Goal: Transaction & Acquisition: Purchase product/service

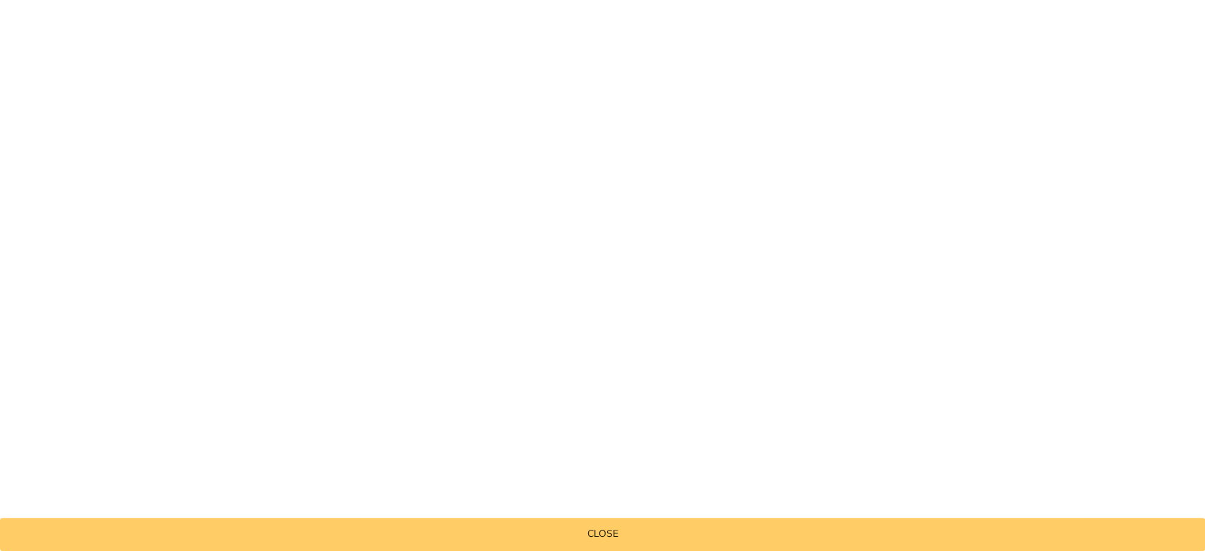
click at [599, 544] on button "Close" at bounding box center [602, 534] width 1205 height 33
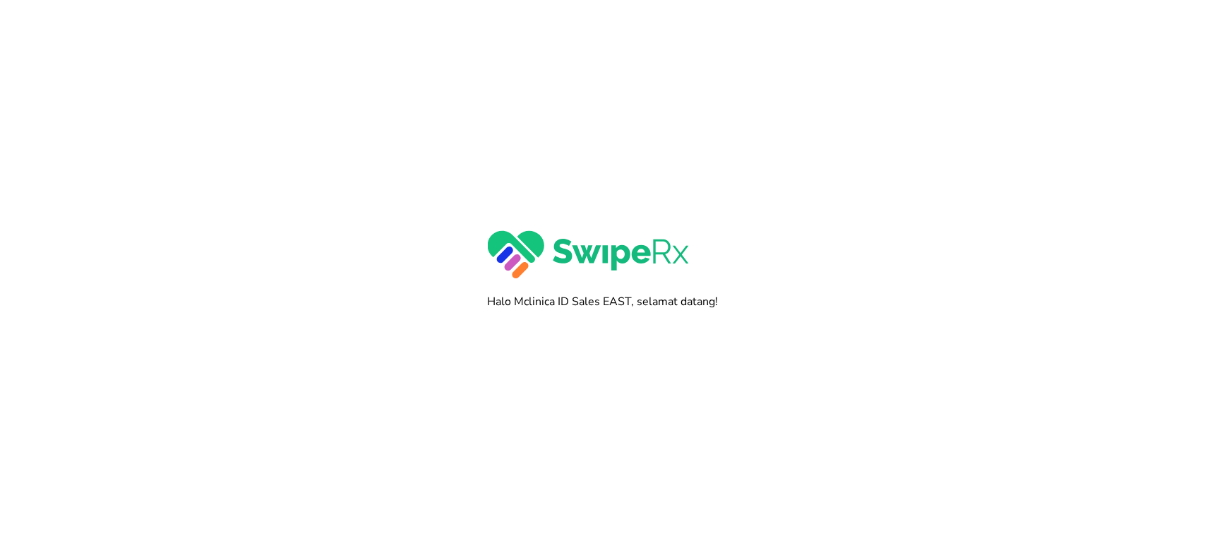
click at [597, 321] on div at bounding box center [602, 275] width 1205 height 551
click at [603, 333] on div at bounding box center [602, 275] width 1205 height 551
click at [606, 311] on div at bounding box center [602, 275] width 1205 height 551
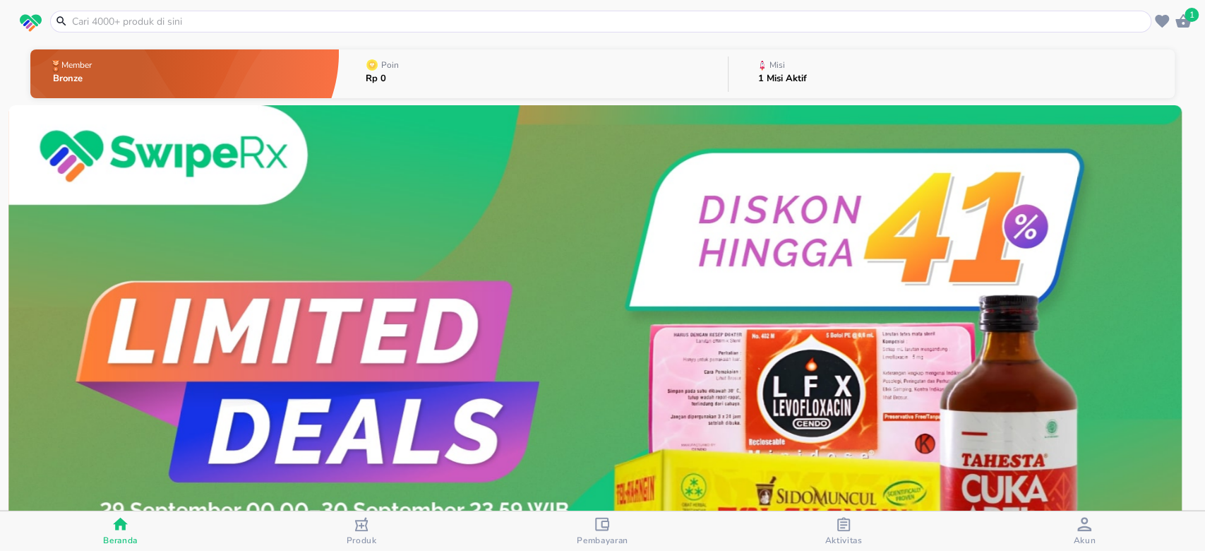
click at [609, 364] on img at bounding box center [595, 398] width 1174 height 587
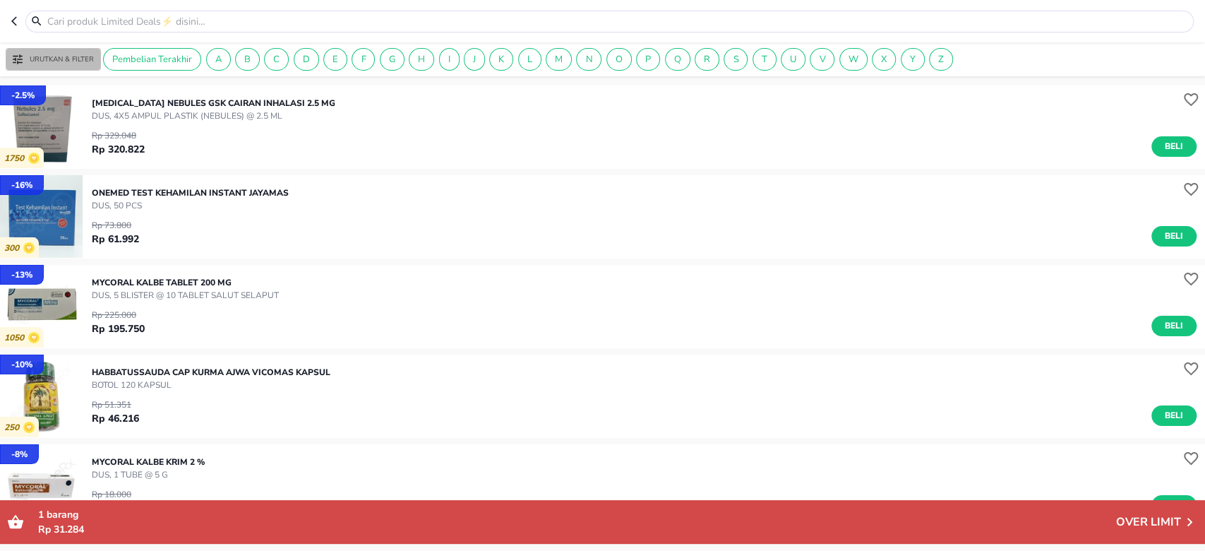
click at [18, 61] on icon "button" at bounding box center [17, 59] width 13 height 13
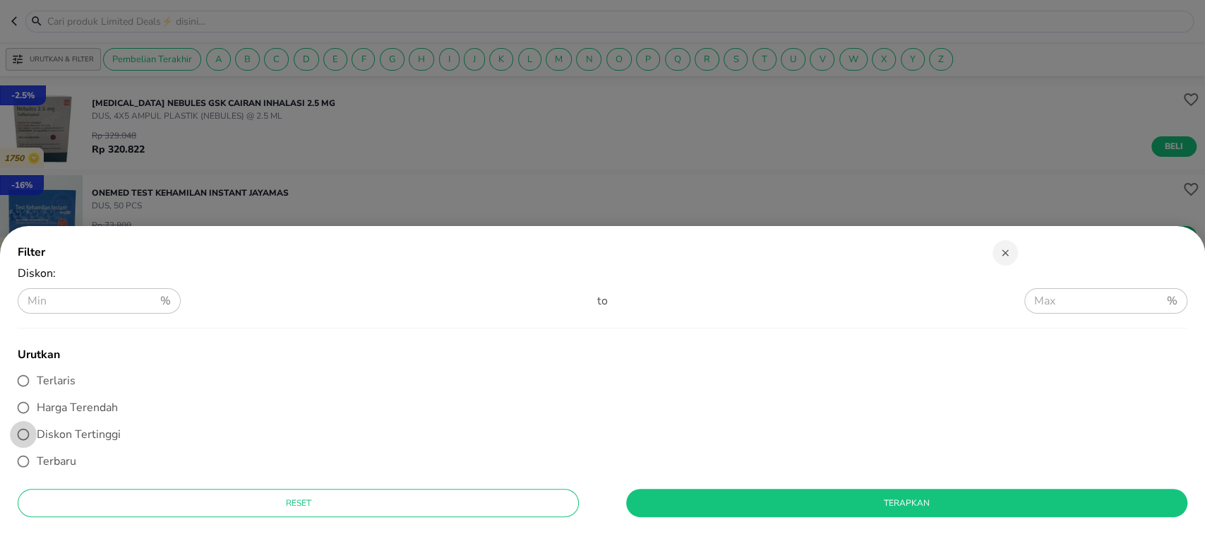
click at [21, 431] on input "Diskon Tertinggi" at bounding box center [23, 434] width 27 height 27
radio input "true"
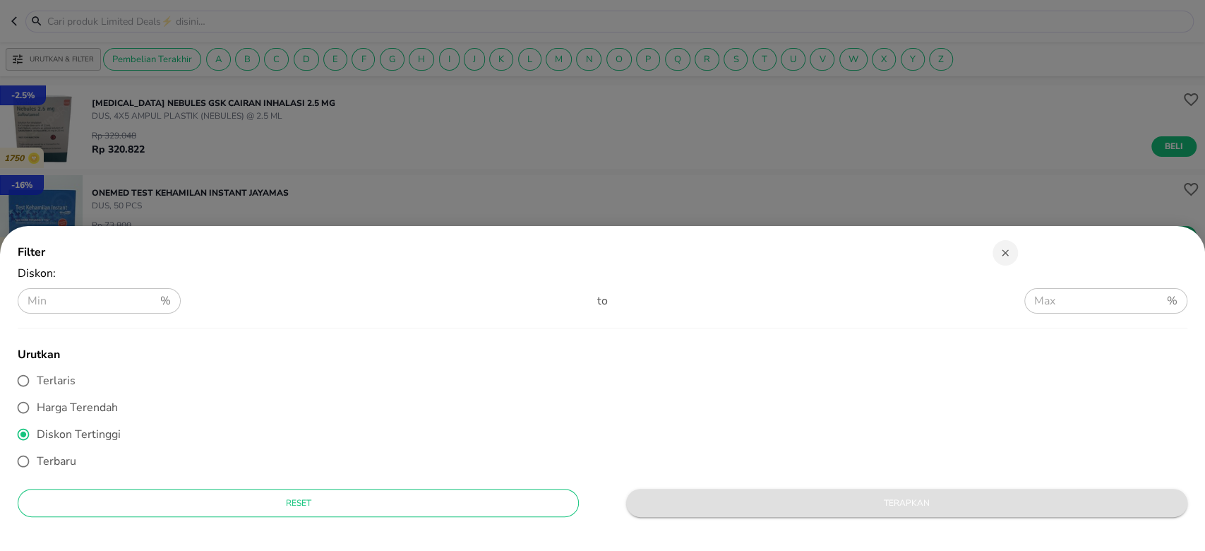
click at [749, 491] on button "Terapkan" at bounding box center [906, 503] width 561 height 28
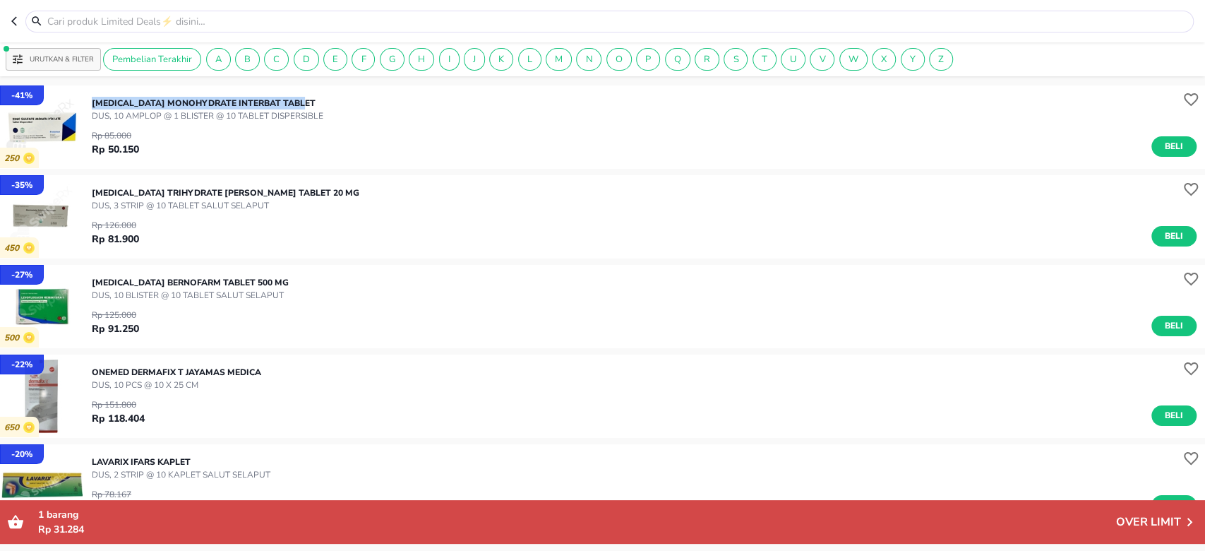
drag, startPoint x: 93, startPoint y: 102, endPoint x: 320, endPoint y: 97, distance: 226.7
click at [320, 97] on p "ZINC SULFATE MONOHYDRATE Interbat TABLET" at bounding box center [208, 103] width 232 height 13
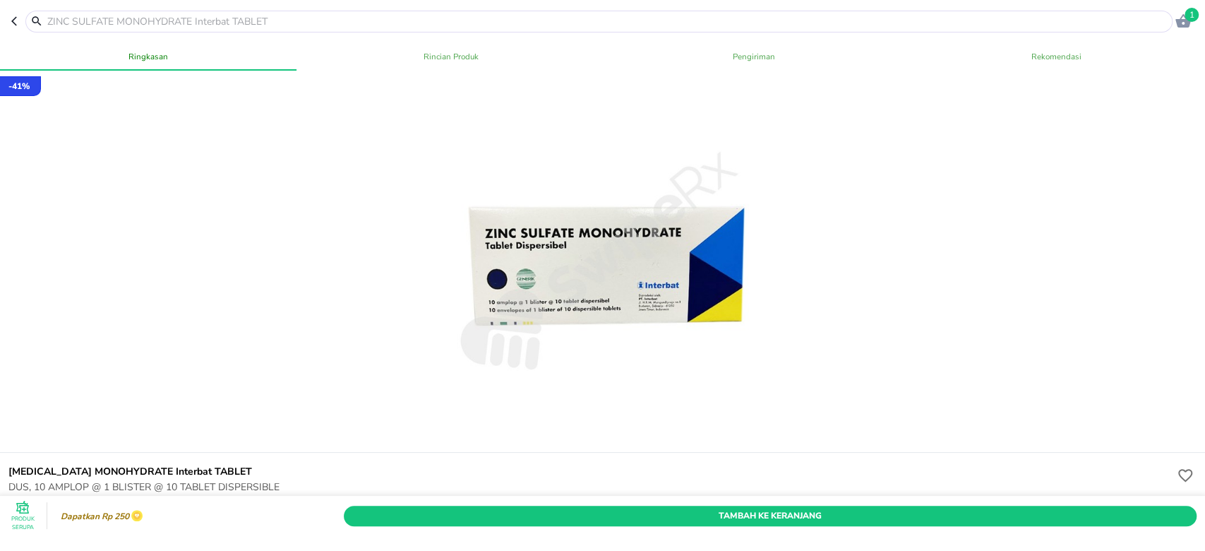
click at [6, 16] on header "1" at bounding box center [602, 21] width 1205 height 42
click at [13, 21] on icon "button" at bounding box center [16, 21] width 11 height 11
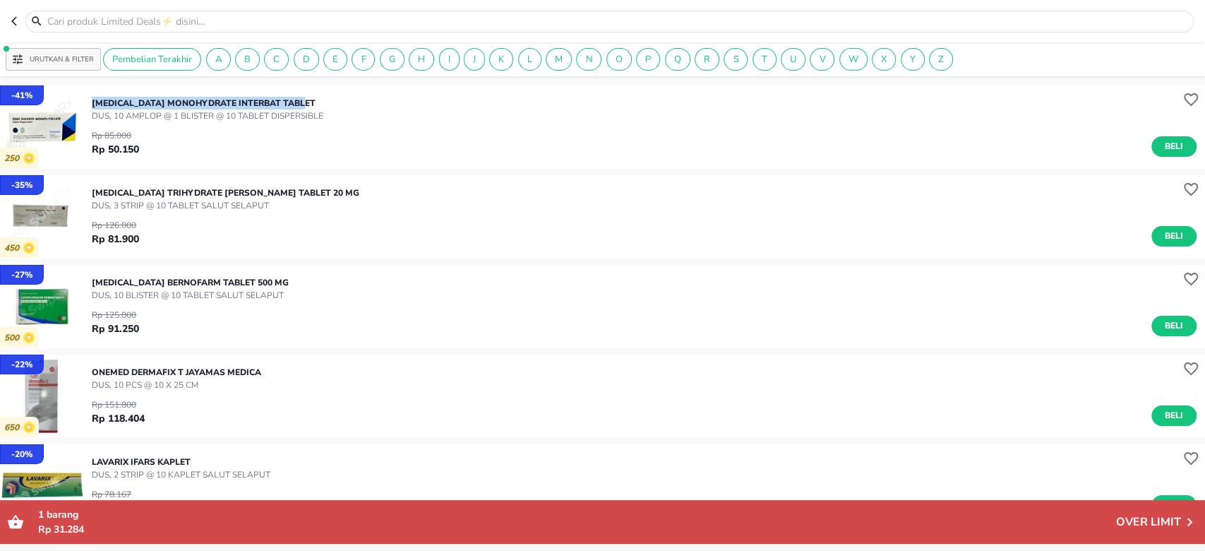
drag, startPoint x: 92, startPoint y: 101, endPoint x: 313, endPoint y: 83, distance: 221.8
click at [313, 83] on div "- 41 % 250 ZINC SULFATE MONOHYDRATE Interbat TABLET DUS, 10 AMPLOP @ 1 BLISTER …" at bounding box center [602, 127] width 1205 height 90
copy p "ZINC SULFATE MONOHYDRATE Interbat TABLET"
drag, startPoint x: 92, startPoint y: 192, endPoint x: 415, endPoint y: 189, distance: 323.4
click at [415, 189] on div "ATORVASTATIN CALCIUM TRIHYDRATE Pratapa Nirmala TABLET 20 MG DUS, 3 STRIP @ 10 …" at bounding box center [649, 216] width 1114 height 74
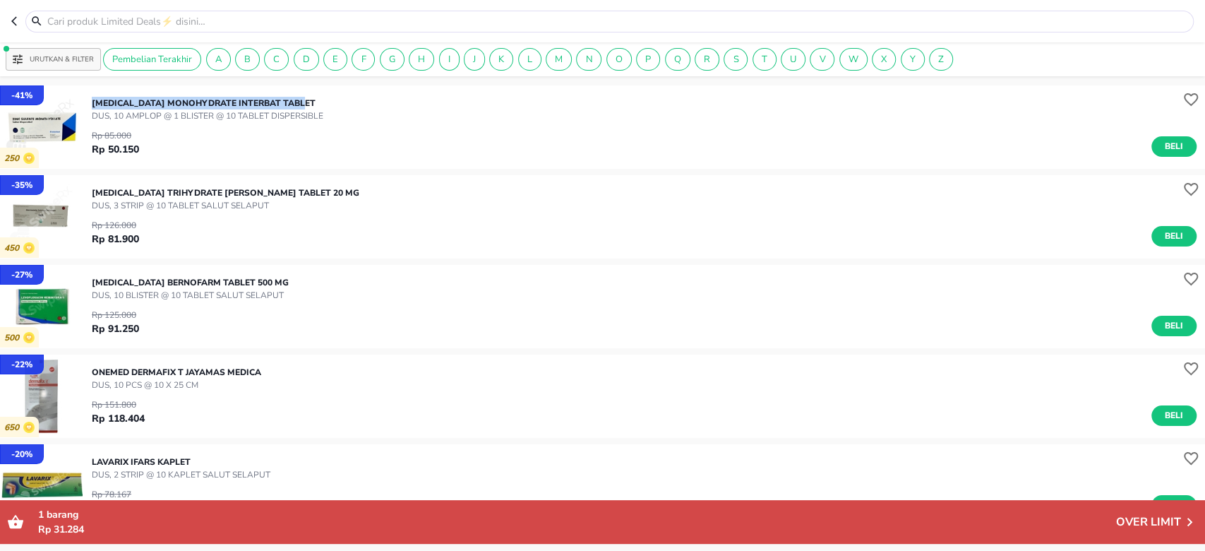
copy p "ATORVASTATIN CALCIUM TRIHYDRATE Pratapa Nirmala TABLET 20 MG"
drag, startPoint x: 90, startPoint y: 280, endPoint x: 294, endPoint y: 280, distance: 204.1
click at [294, 280] on div "- 27 % 500 LEVOFLOXACIN Bernofarm TABLET 500 MG DUS, 10 BLISTER @ 10 TABLET SAL…" at bounding box center [602, 306] width 1205 height 83
copy p "LEVOFLOXACIN Bernofarm TABLET 500 MG"
drag, startPoint x: 90, startPoint y: 371, endPoint x: 287, endPoint y: 362, distance: 196.5
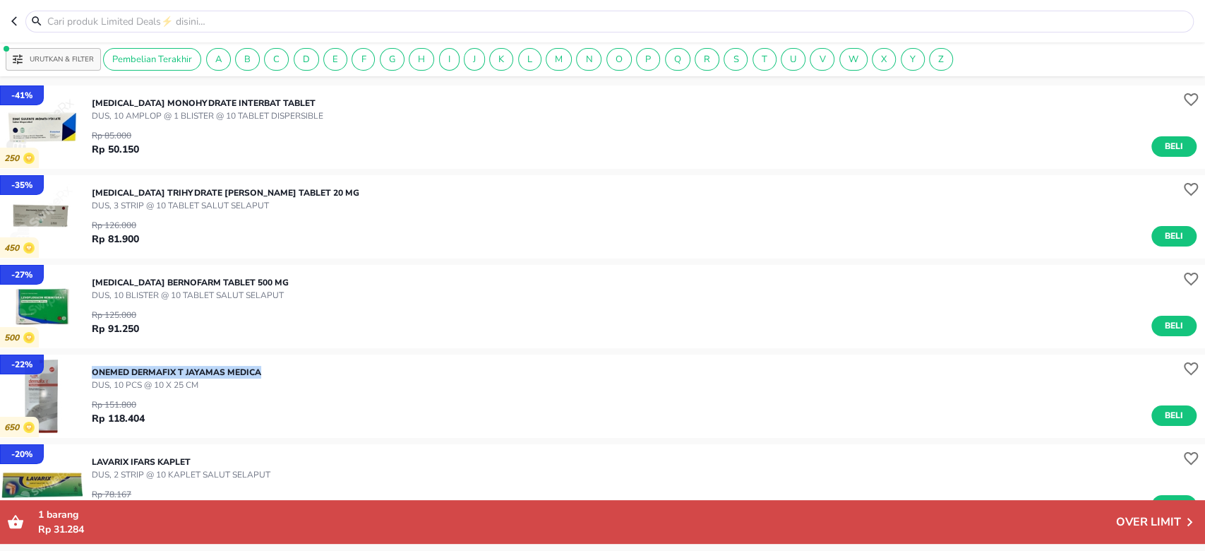
click at [287, 362] on div "- 22 % 650 ONEMED Dermafix T Jayamas Medica DUS, 10 PCS @ 10 x 25 CM Rp 151.800…" at bounding box center [602, 395] width 1205 height 83
copy p "ONEMED Dermafix T Jayamas Medica"
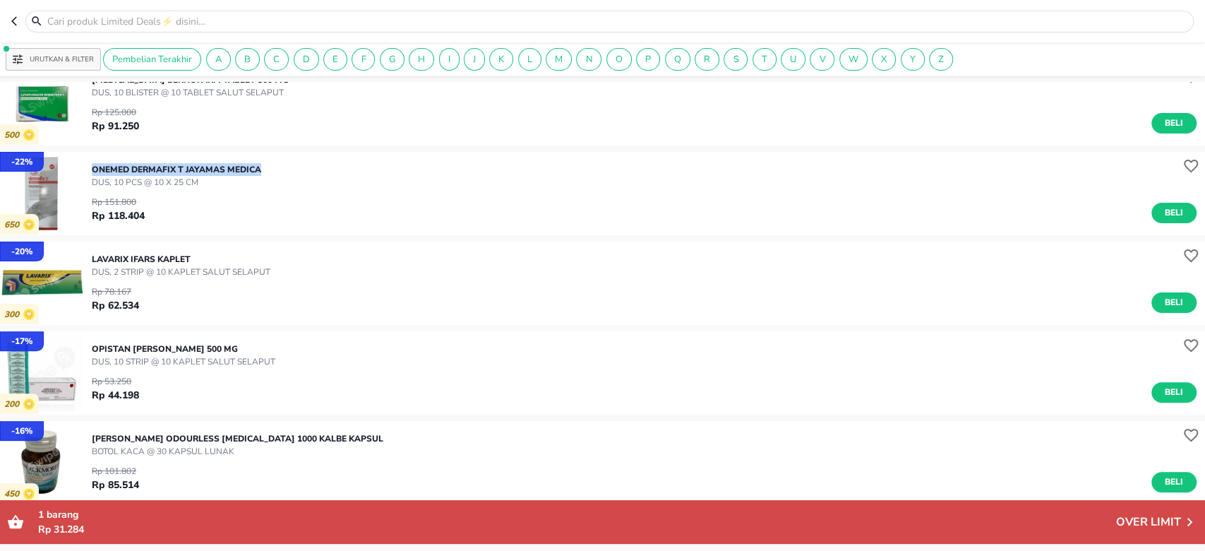
scroll to position [226, 0]
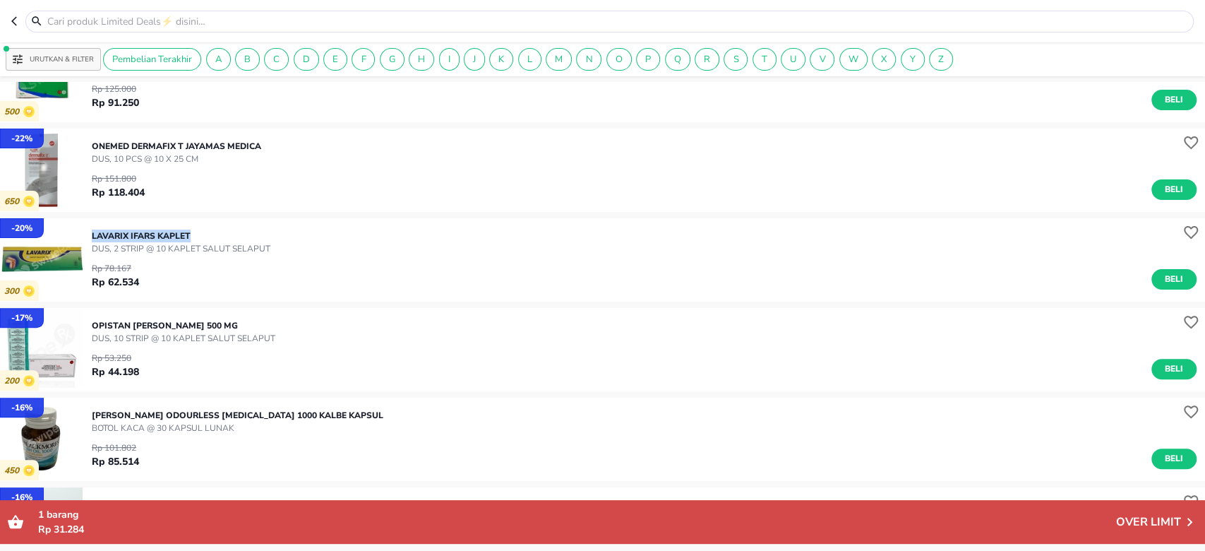
drag, startPoint x: 93, startPoint y: 235, endPoint x: 258, endPoint y: 223, distance: 166.4
click at [258, 223] on div "LAVARIX Ifars KAPLET DUS, 2 STRIP @ 10 KAPLET SALUT SELAPUT Rp 78.167 Rp 62.534…" at bounding box center [649, 259] width 1114 height 74
copy p "LAVARIX Ifars KAPLET"
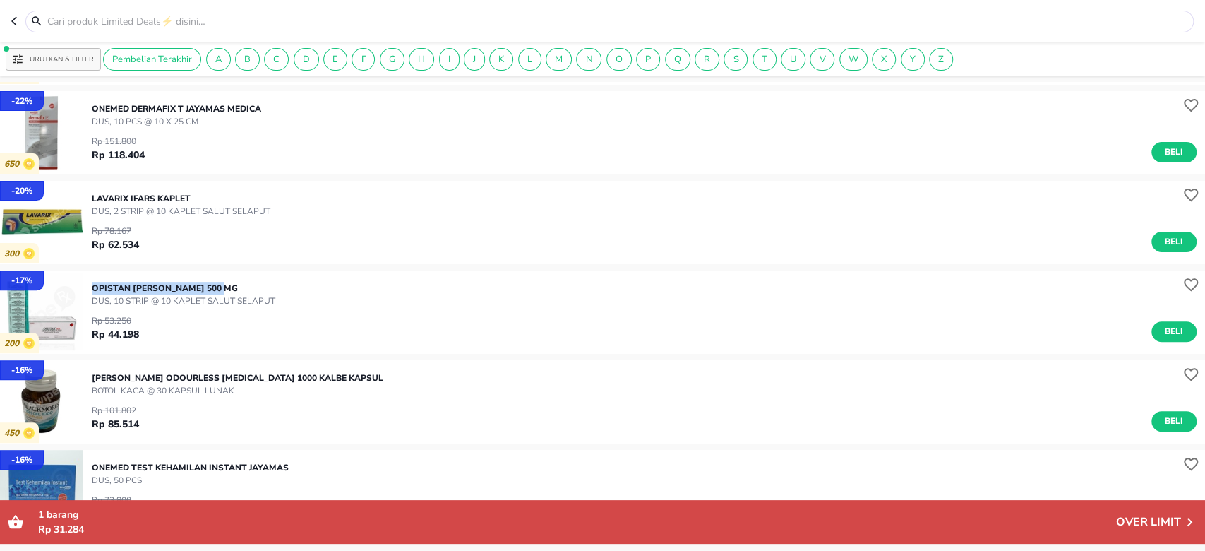
drag, startPoint x: 91, startPoint y: 288, endPoint x: 234, endPoint y: 286, distance: 143.4
click at [234, 286] on p "OPISTAN Otto KAPLET 500 MG" at bounding box center [184, 288] width 184 height 13
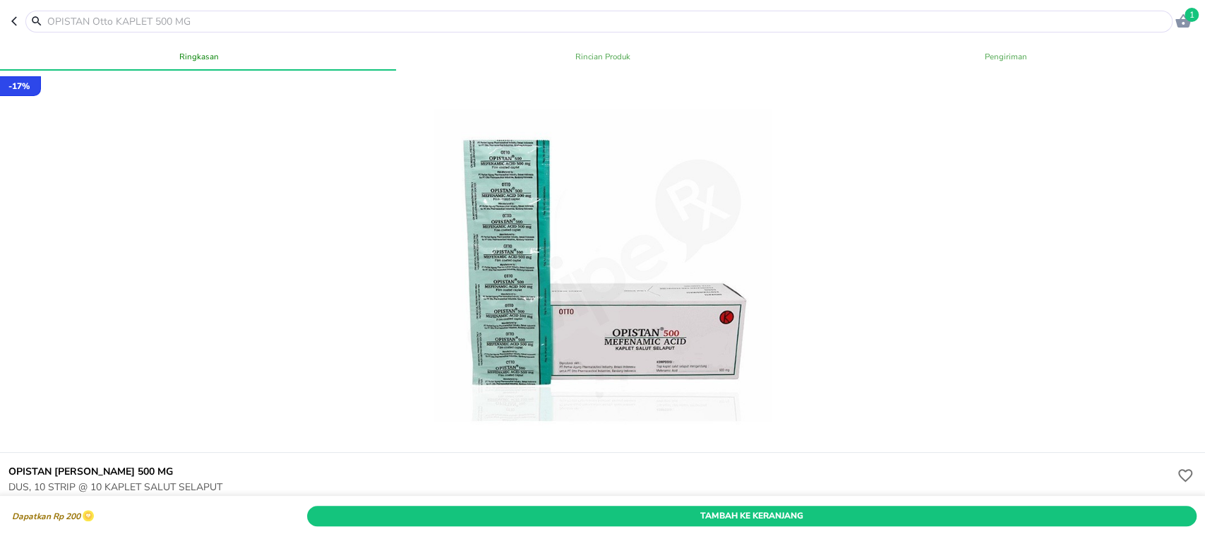
click at [7, 18] on header "1" at bounding box center [602, 21] width 1205 height 42
click at [17, 23] on icon "button" at bounding box center [16, 21] width 11 height 11
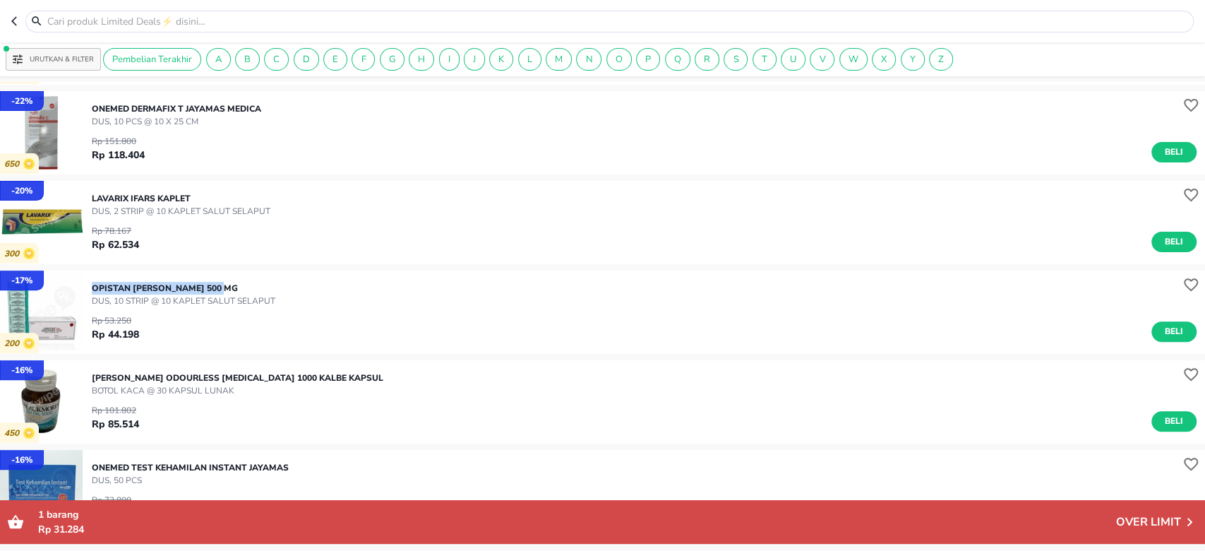
drag, startPoint x: 90, startPoint y: 285, endPoint x: 241, endPoint y: 290, distance: 151.2
click at [241, 290] on div "- 17 % 200 OPISTAN Otto KAPLET 500 MG DUS, 10 STRIP @ 10 KAPLET SALUT SELAPUT R…" at bounding box center [602, 311] width 1205 height 83
copy p "OPISTAN Otto KAPLET 500 MG"
drag, startPoint x: 93, startPoint y: 376, endPoint x: 340, endPoint y: 370, distance: 247.2
click at [340, 370] on div "BLACKMORES ODOURLESS FISH OIL 1000 Kalbe KAPSUL BOTOL KACA @ 30 KAPSUL LUNAK Rp…" at bounding box center [649, 401] width 1114 height 74
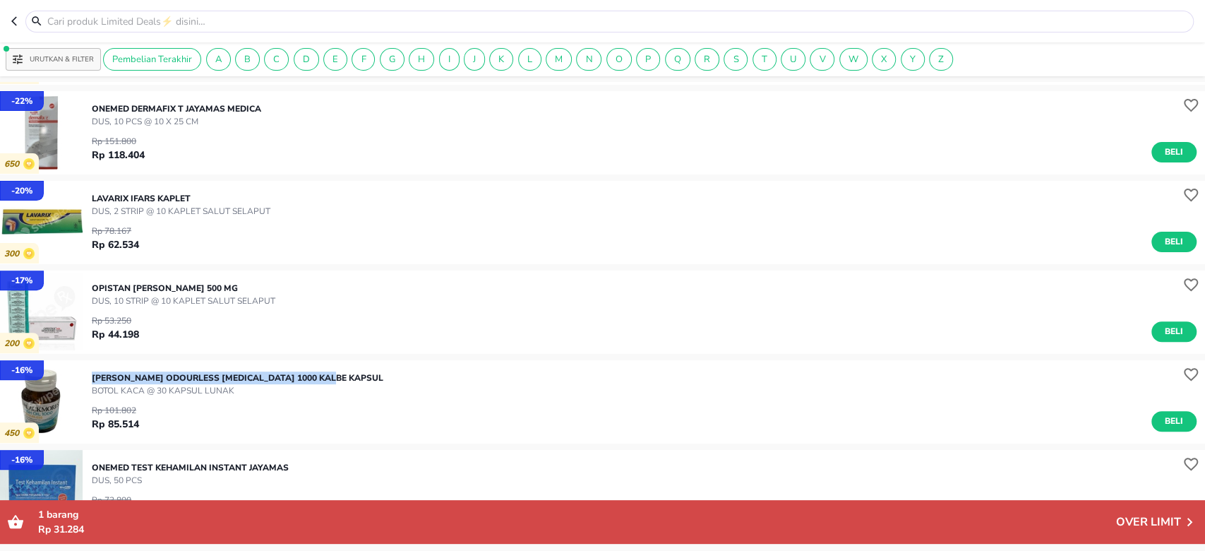
copy p "BLACKMORES ODOURLESS FISH OIL 1000 Kalbe KAPSUL"
click at [181, 393] on p "BOTOL KACA @ 30 KAPSUL LUNAK" at bounding box center [238, 390] width 292 height 13
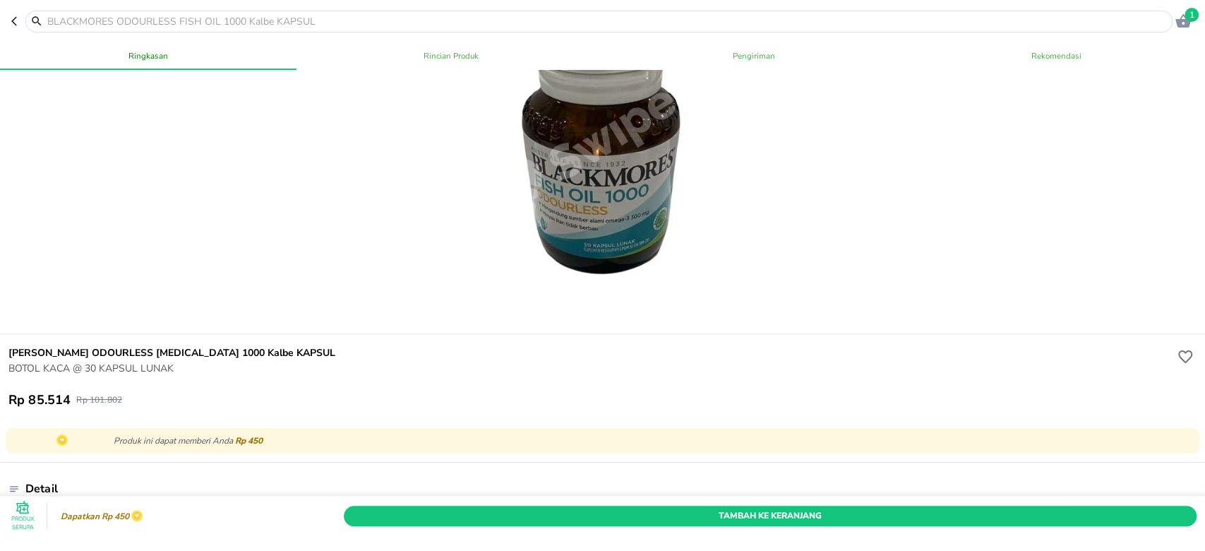
scroll to position [131, 0]
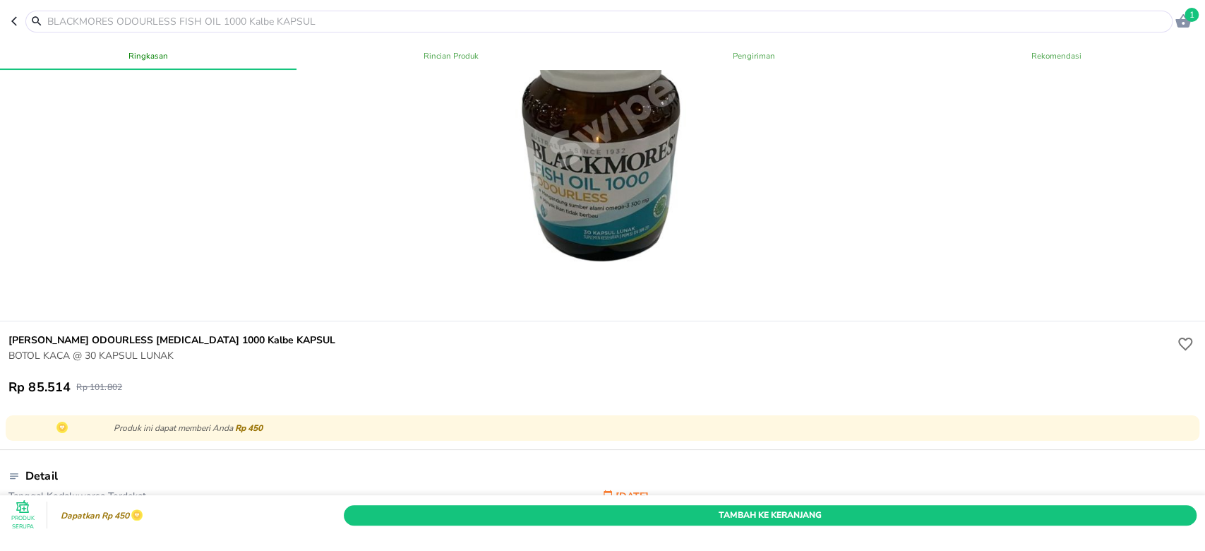
click at [13, 20] on icon "button" at bounding box center [14, 21] width 6 height 9
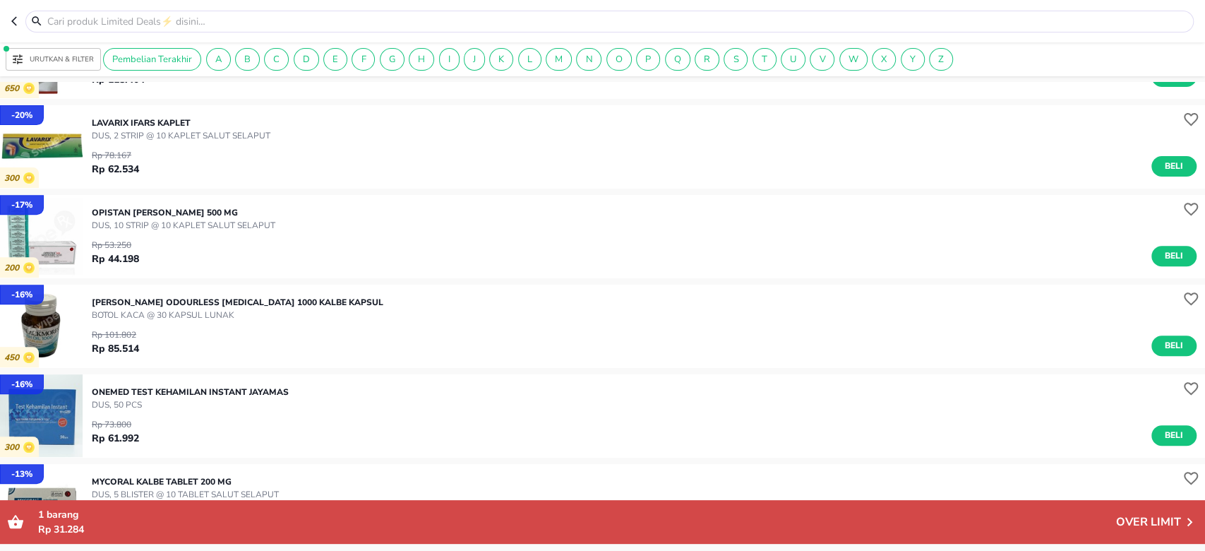
click at [33, 56] on p "Urutkan & Filter" at bounding box center [62, 59] width 64 height 11
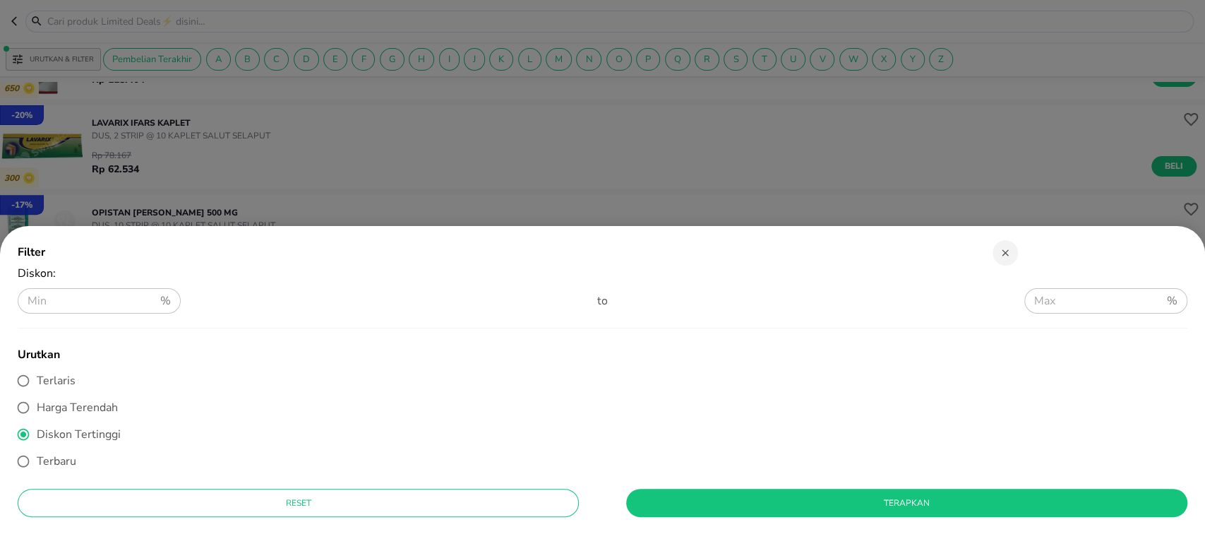
click at [62, 377] on span "Terlaris" at bounding box center [56, 381] width 39 height 16
click at [37, 377] on input "Terlaris" at bounding box center [23, 380] width 27 height 27
radio input "true"
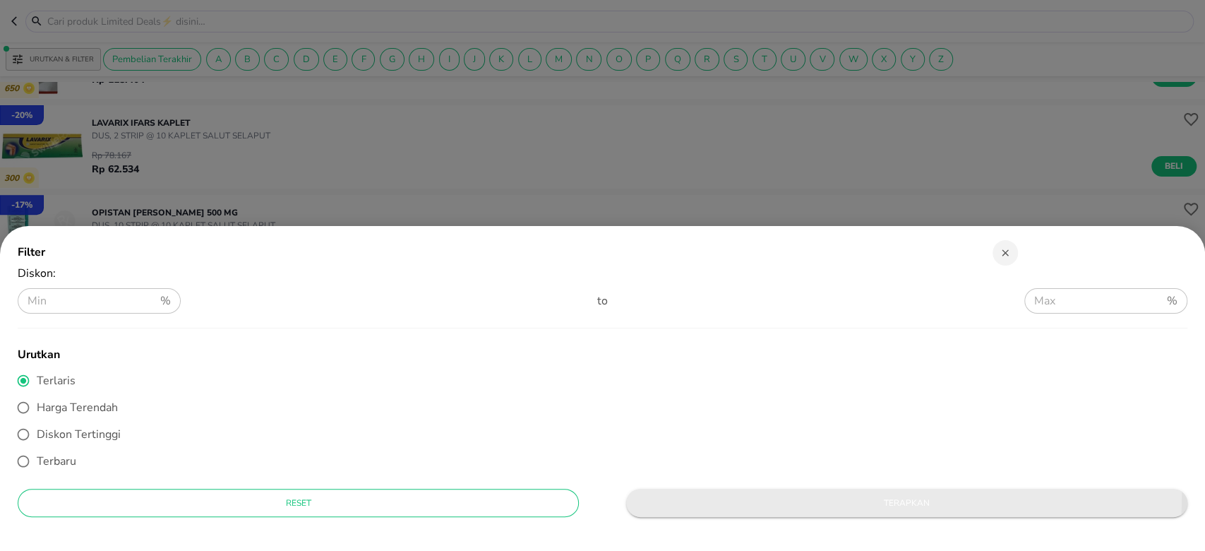
click at [751, 494] on button "Terapkan" at bounding box center [906, 503] width 561 height 28
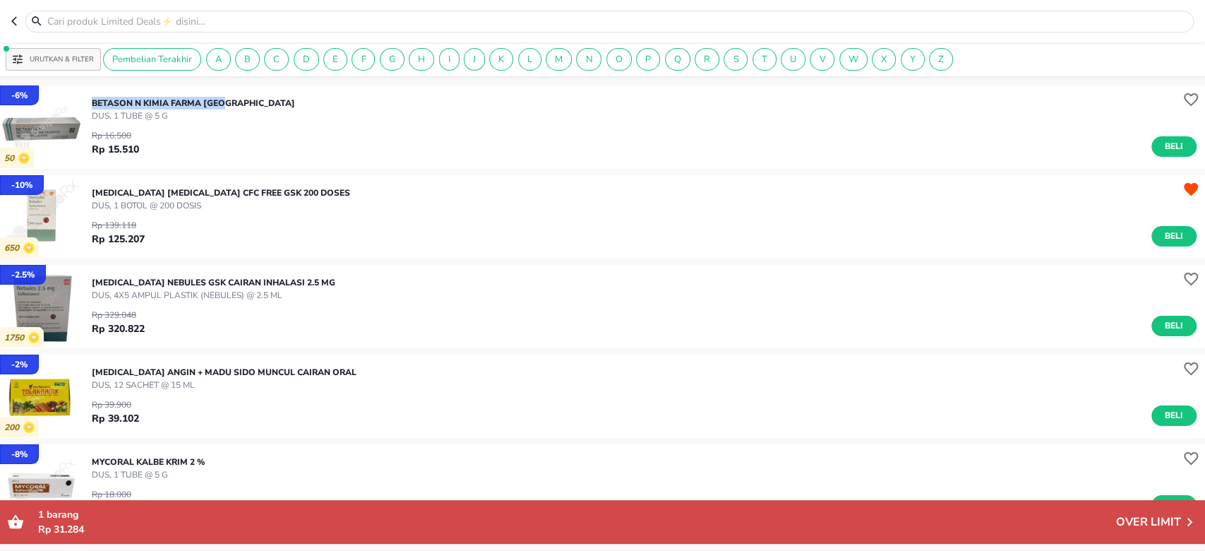
drag, startPoint x: 91, startPoint y: 101, endPoint x: 227, endPoint y: 93, distance: 135.8
click at [227, 93] on div "BETASON N Kimia Farma KRIM DUS, 1 TUBE @ 5 G Rp 16.500 Rp 15.510 Beli" at bounding box center [649, 127] width 1114 height 74
copy p "BETASON N Kimia Farma KRIM"
click at [90, 189] on div "- 10 % 650 VENTOLIN INHALER CFC FREE Gsk 200 Doses DUS, 1 BOTOL @ 200 DOSIS Rp …" at bounding box center [602, 216] width 1205 height 83
drag, startPoint x: 91, startPoint y: 190, endPoint x: 299, endPoint y: 186, distance: 207.6
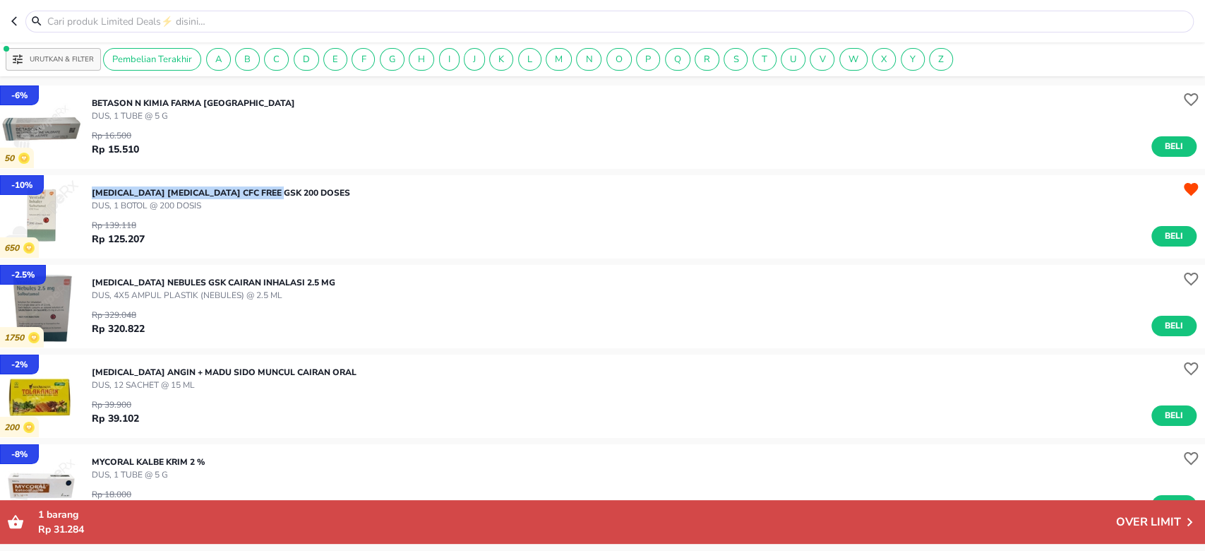
click at [299, 186] on div "VENTOLIN INHALER CFC FREE Gsk 200 Doses DUS, 1 BOTOL @ 200 DOSIS Rp 139.118 Rp …" at bounding box center [649, 216] width 1114 height 74
copy p "VENTOLIN INHALER CFC FREE Gsk 200 Doses"
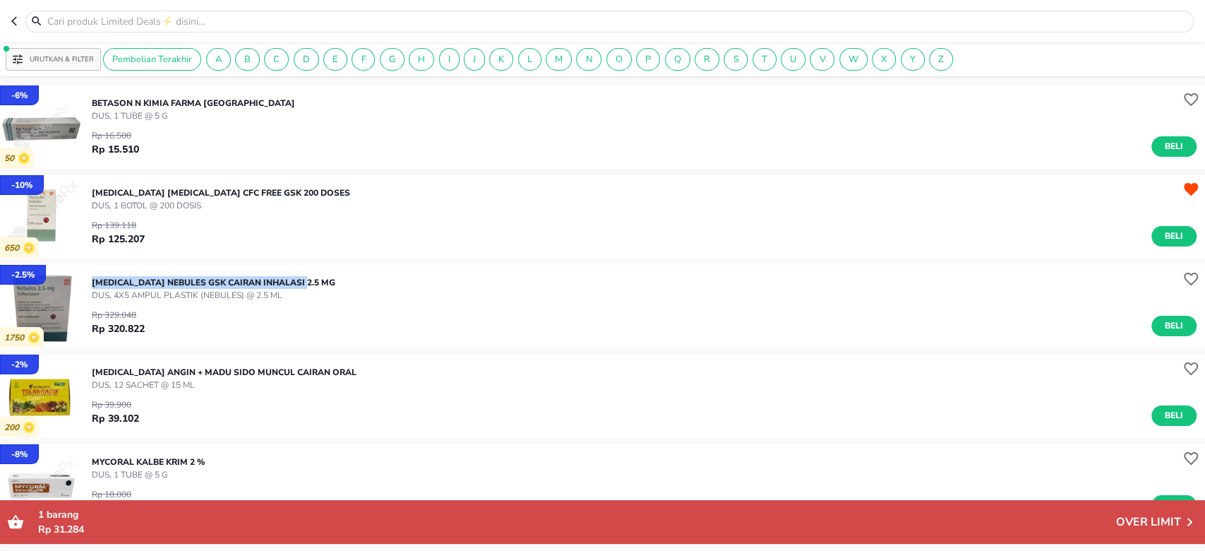
drag, startPoint x: 92, startPoint y: 278, endPoint x: 309, endPoint y: 265, distance: 217.1
click at [309, 265] on div "- 2.5 % 1750 VENTOLIN NEBULES Gsk CAIRAN INHALASI 2.5 MG DUS, 4X5 AMPUL PLASTIK…" at bounding box center [602, 306] width 1205 height 83
copy p "VENTOLIN NEBULES Gsk CAIRAN INHALASI 2.5 MG"
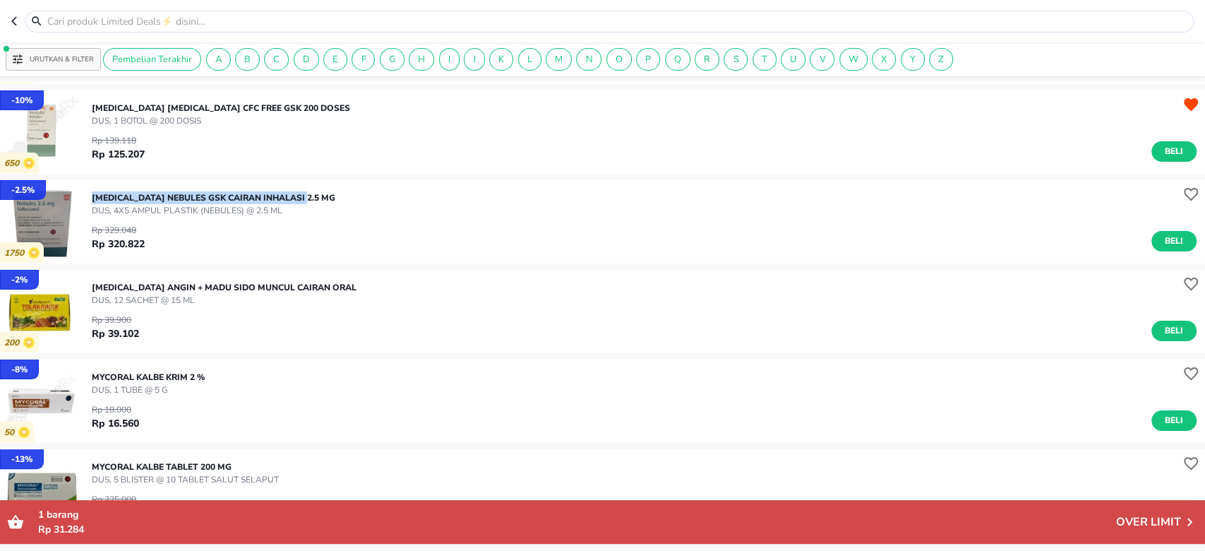
scroll to position [113, 0]
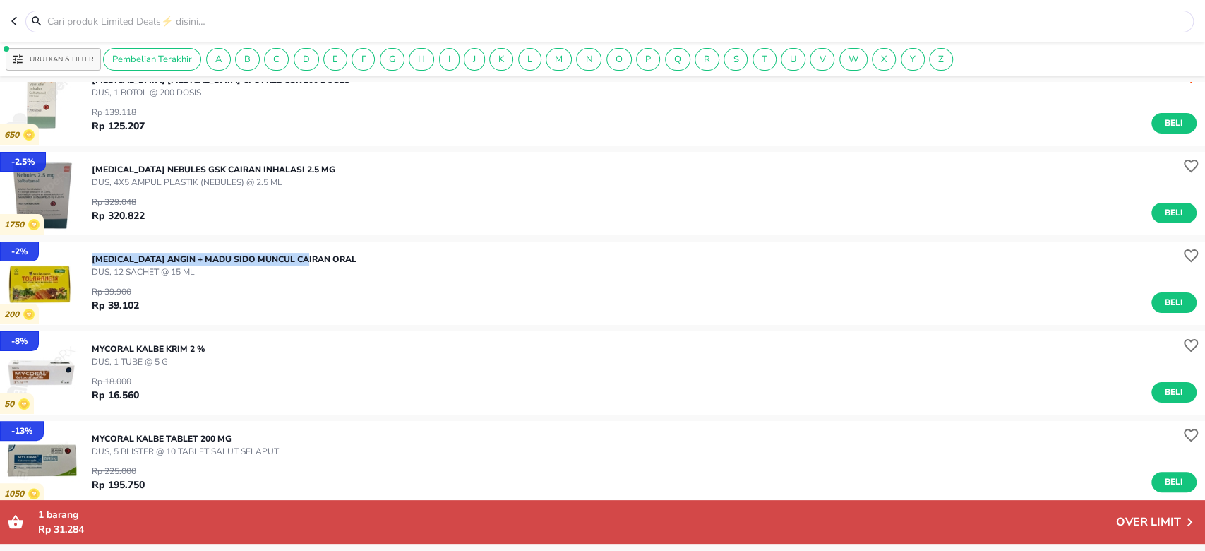
drag, startPoint x: 94, startPoint y: 255, endPoint x: 327, endPoint y: 246, distance: 233.2
click at [327, 246] on div "TOLAK ANGIN + MADU Sido Muncul CAIRAN ORAL DUS, 12 SACHET @ 15 ML Rp 39.900 Rp …" at bounding box center [649, 283] width 1114 height 74
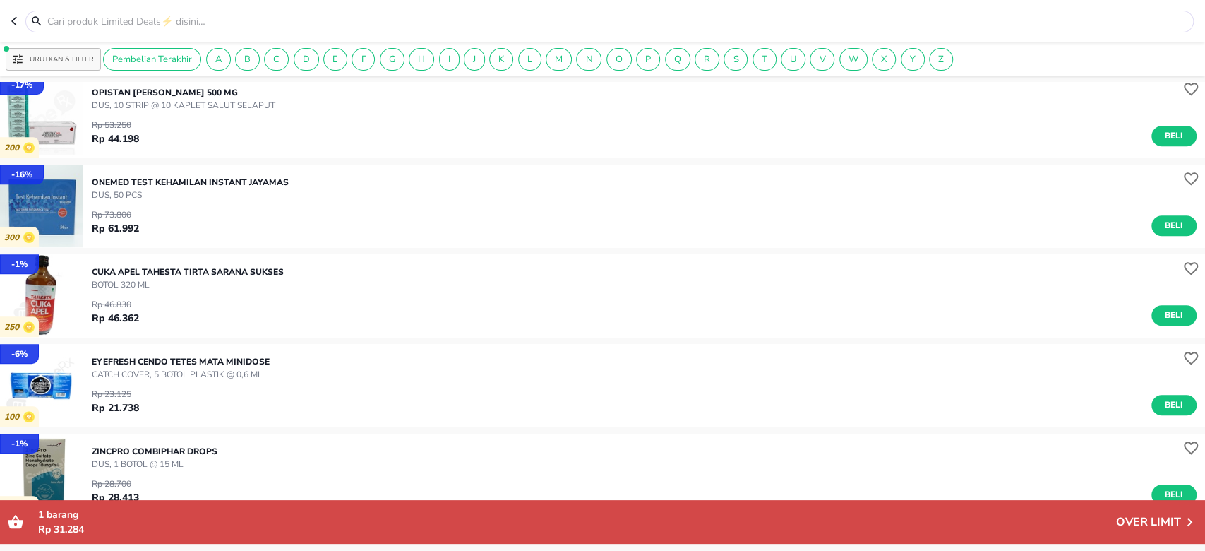
scroll to position [640, 0]
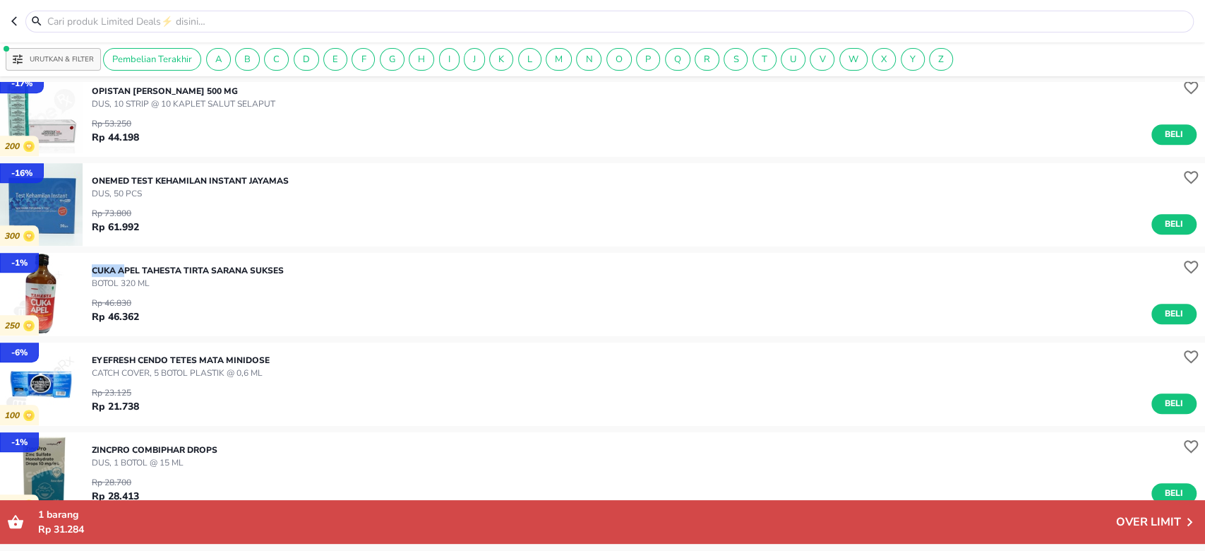
drag, startPoint x: 91, startPoint y: 268, endPoint x: 124, endPoint y: 265, distance: 33.3
click at [124, 265] on p "CUKA APEL TAHESTA Tirta Sarana Sukses" at bounding box center [188, 270] width 192 height 13
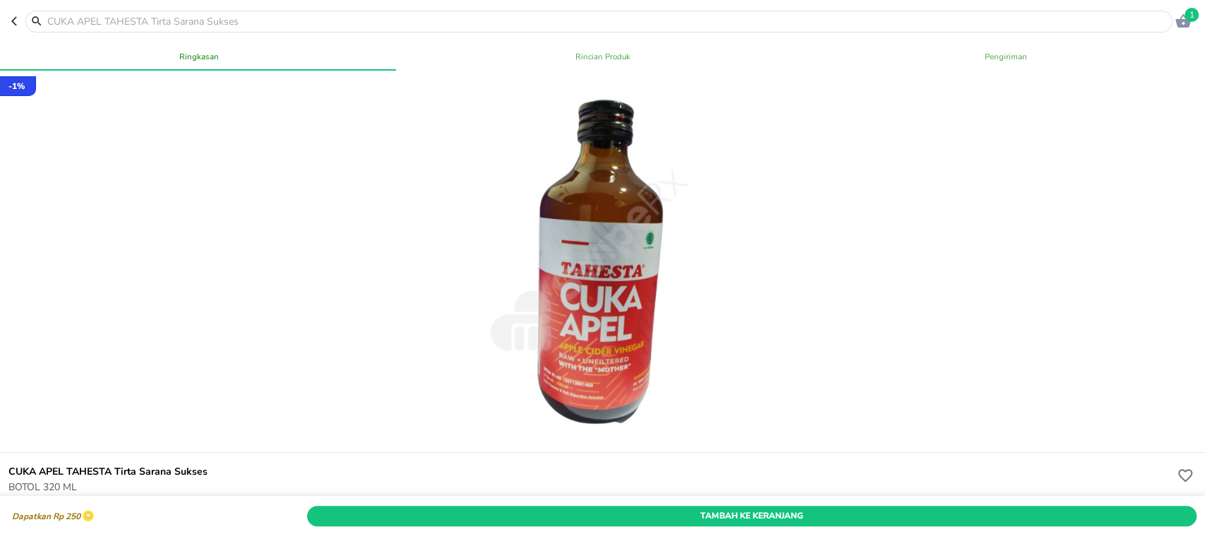
click at [11, 25] on header "1" at bounding box center [602, 21] width 1205 height 42
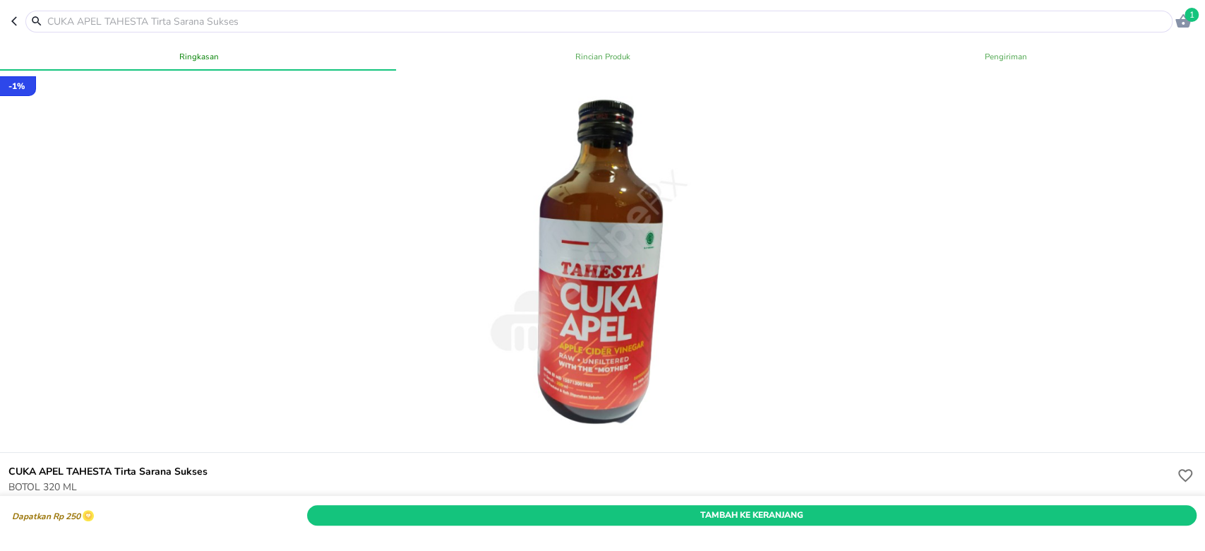
click at [11, 23] on icon "button" at bounding box center [16, 21] width 11 height 11
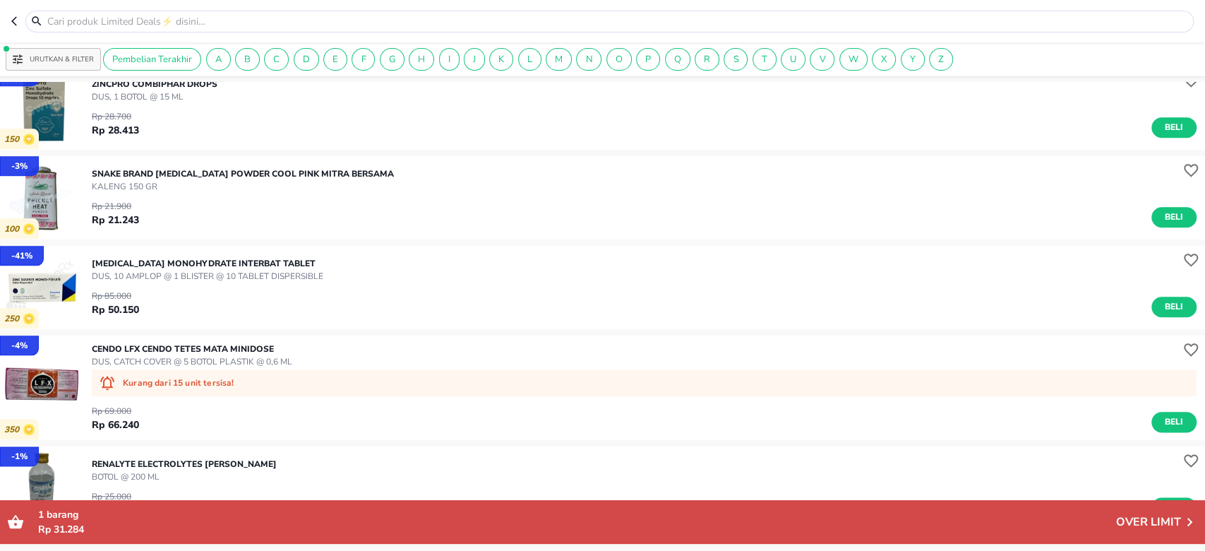
scroll to position [1039, 0]
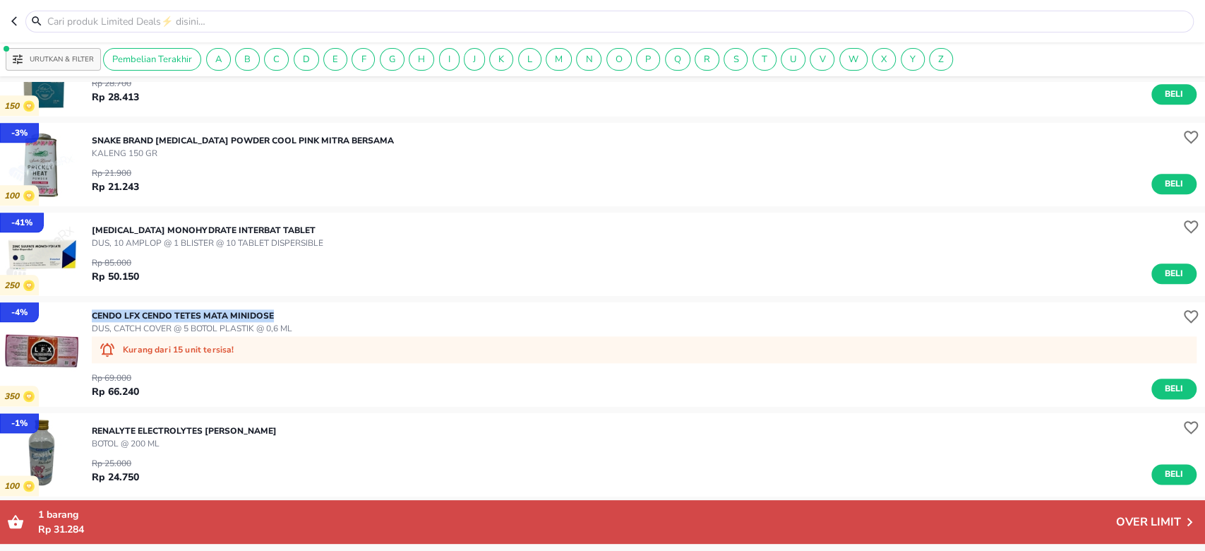
drag, startPoint x: 95, startPoint y: 314, endPoint x: 285, endPoint y: 308, distance: 190.0
click at [285, 308] on div "CENDO LFX Cendo TETES MATA Minidose DUS, CATCH COVER @ 5 BOTOL PLASTIK @ 0,6 ML…" at bounding box center [649, 354] width 1114 height 104
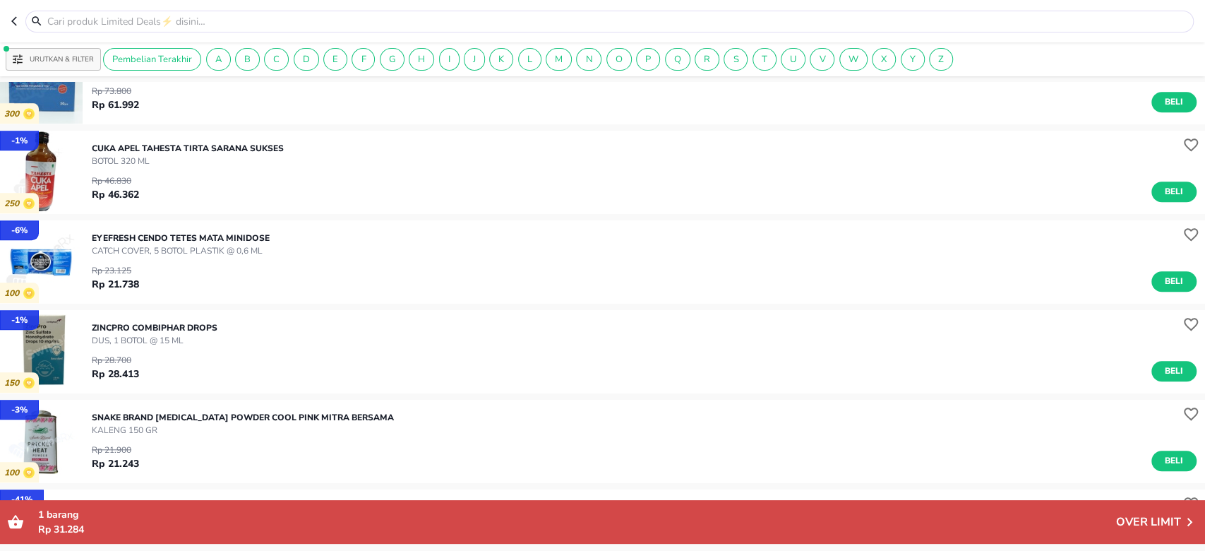
scroll to position [662, 0]
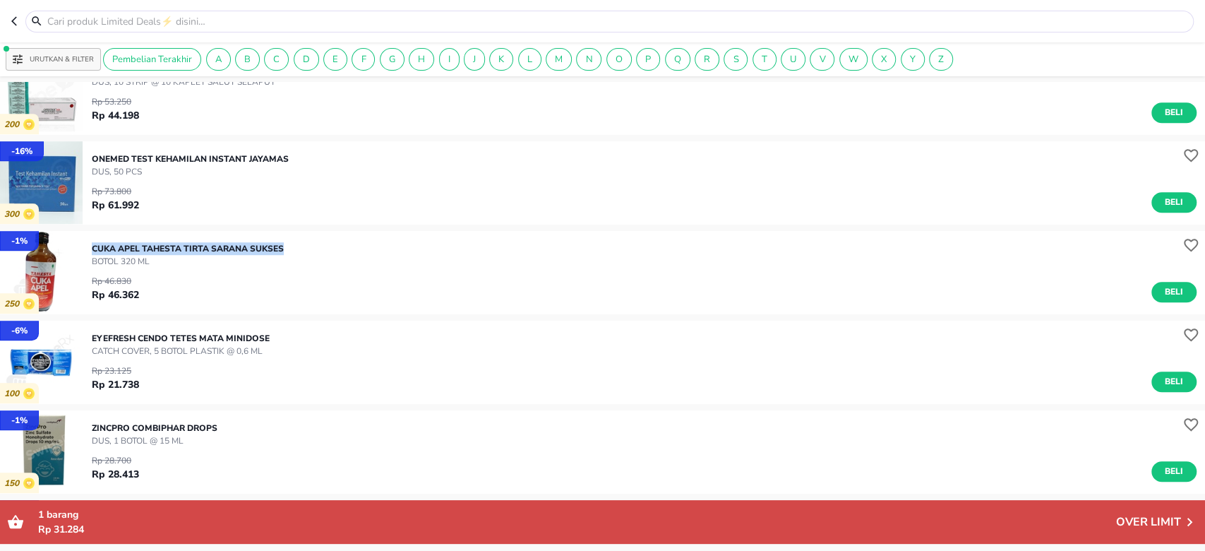
drag, startPoint x: 90, startPoint y: 245, endPoint x: 290, endPoint y: 244, distance: 199.1
click at [290, 244] on div "- 1 % 250 CUKA APEL TAHESTA Tirta Sarana Sukses BOTOL 320 ML Rp 46.830 Rp 46.36…" at bounding box center [602, 272] width 1205 height 83
click at [135, 272] on div "Rp 46.830 Rp 46.362 Beli" at bounding box center [644, 285] width 1105 height 35
click at [137, 247] on p "CUKA APEL TAHESTA Tirta Sarana Sukses" at bounding box center [188, 248] width 192 height 13
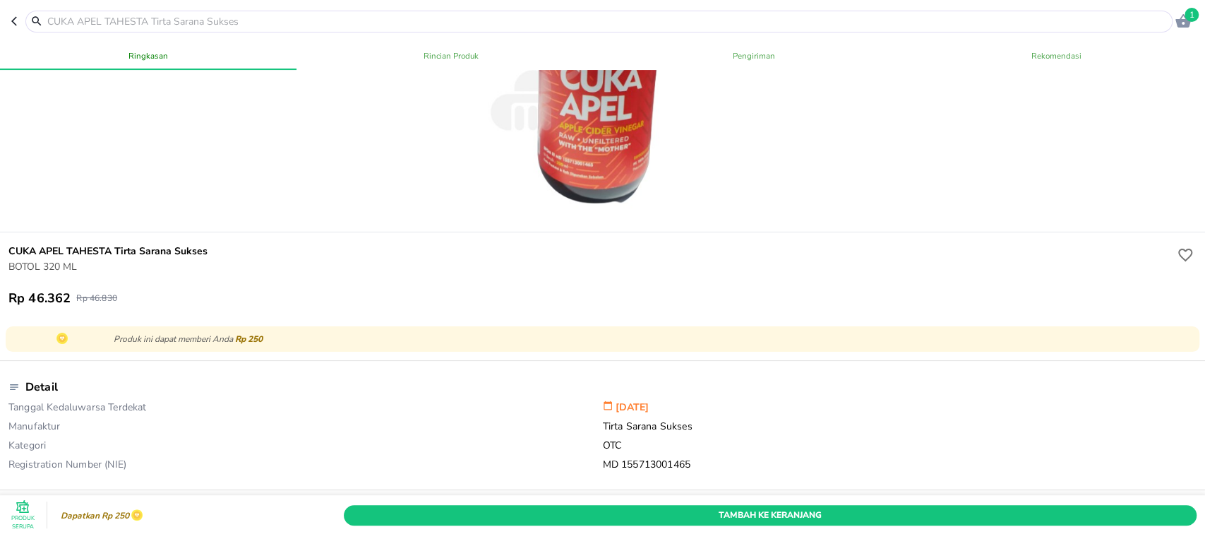
scroll to position [376, 0]
